Goal: Navigation & Orientation: Find specific page/section

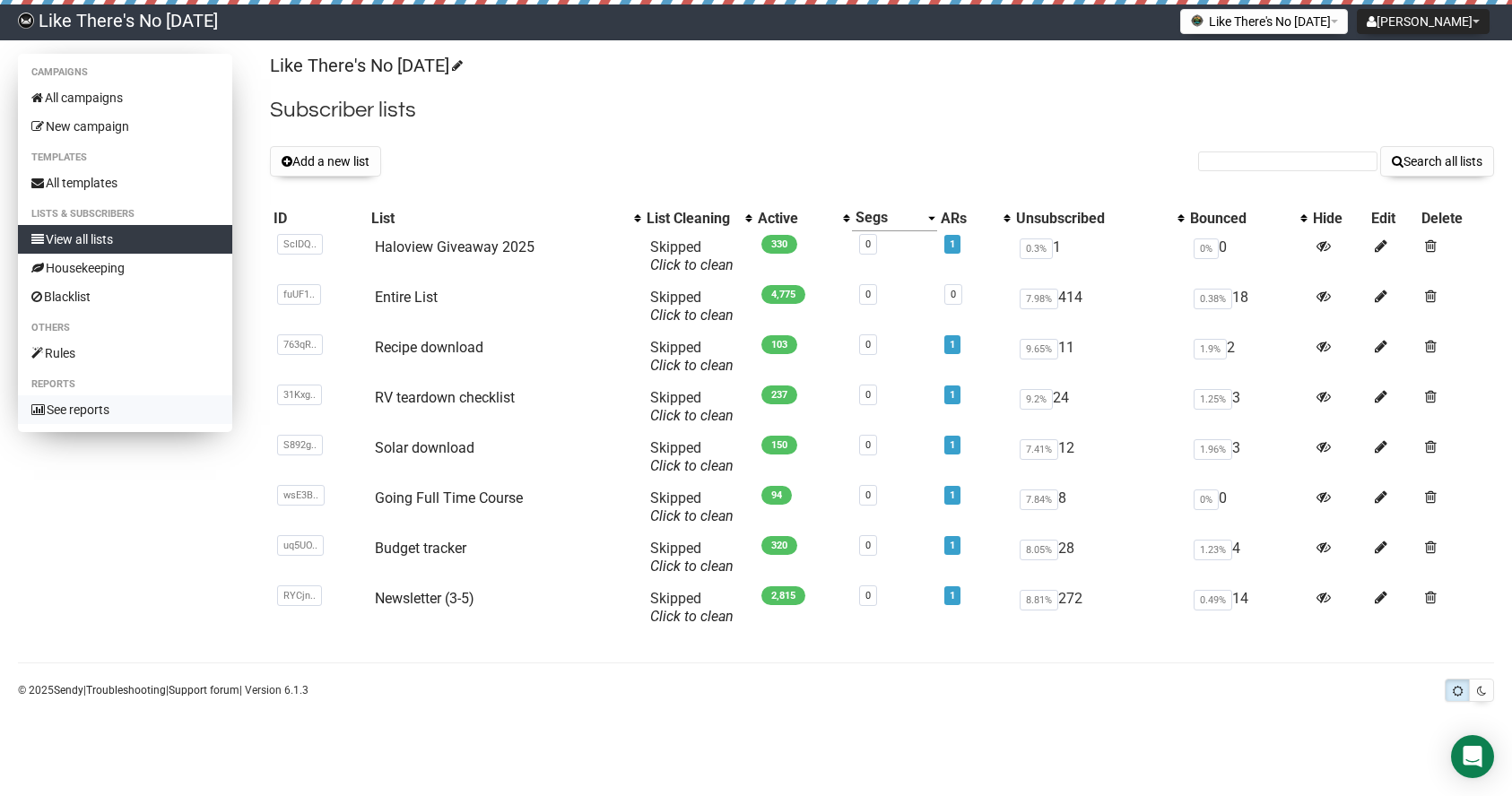
click at [68, 411] on link "See reports" at bounding box center [124, 409] width 214 height 28
click at [63, 411] on link "See reports" at bounding box center [124, 409] width 214 height 28
click at [100, 24] on link "Like There's No [DATE]" at bounding box center [118, 22] width 235 height 36
